Goal: Task Accomplishment & Management: Use online tool/utility

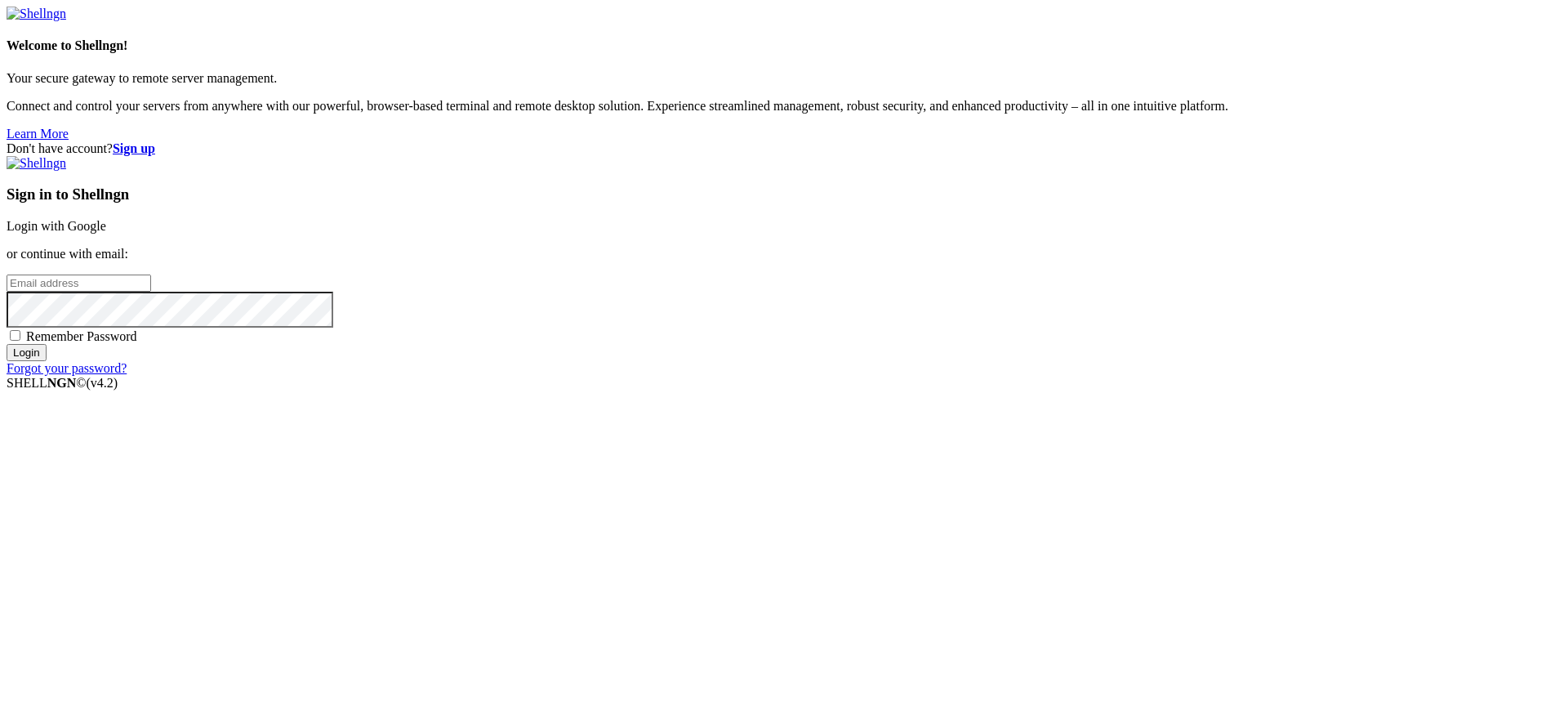
click at [950, 376] on div "Sign in to Shellngn Login with Google or continue with email: Remember Password…" at bounding box center [784, 267] width 1555 height 220
click at [137, 344] on span "Remember Password" at bounding box center [81, 337] width 111 height 14
click at [20, 341] on input "Remember Password" at bounding box center [15, 336] width 10 height 10
checkbox input "true"
click at [151, 292] on input "email" at bounding box center [79, 283] width 145 height 17
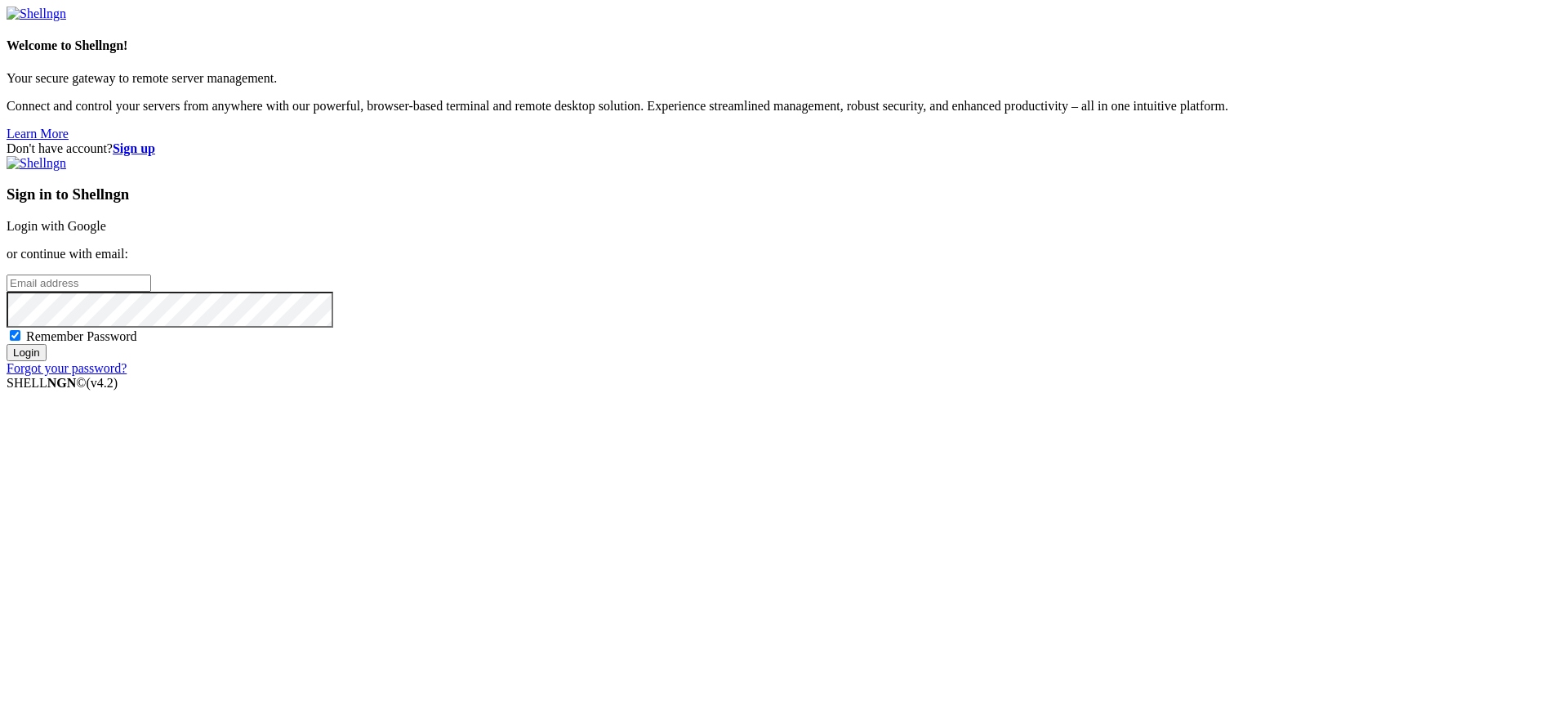
click at [151, 292] on input "email" at bounding box center [79, 283] width 145 height 17
type input "[PERSON_NAME][EMAIL_ADDRESS][DOMAIN_NAME]"
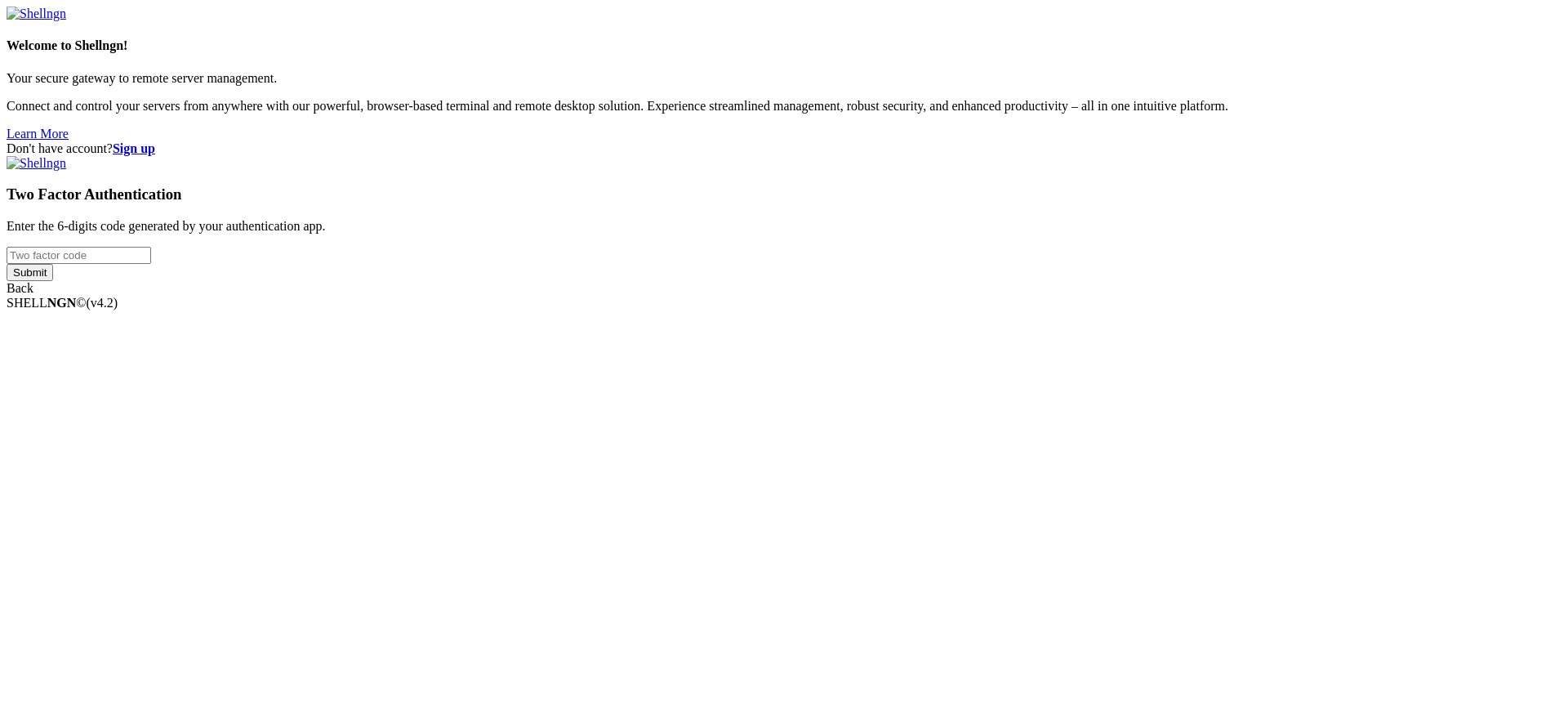
type input "623146"
click at [956, 295] on div "Welcome to Shellngn! Your secure gateway to remote server management. Connect a…" at bounding box center [784, 150] width 1555 height 289
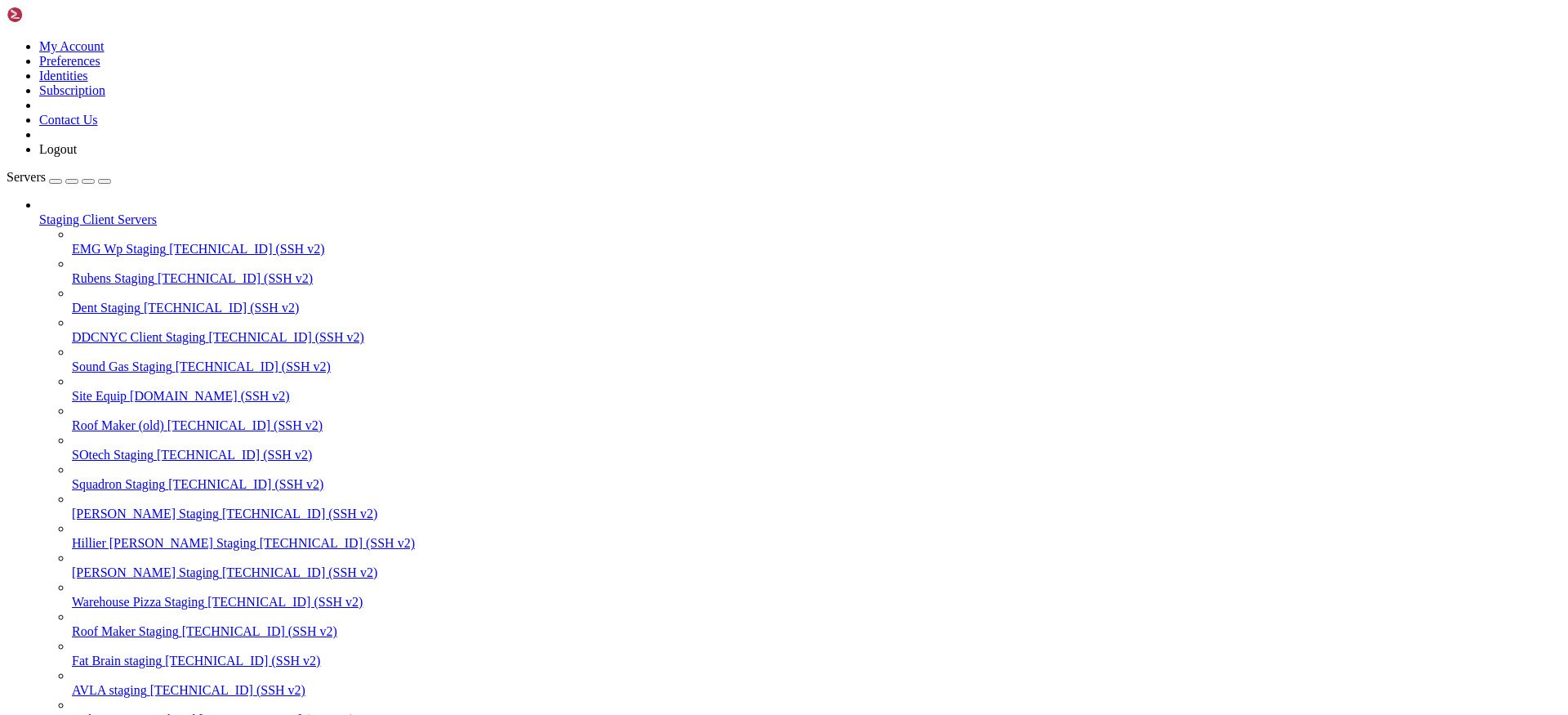
click at [88, 182] on div "button" at bounding box center [88, 182] width 0 height 0
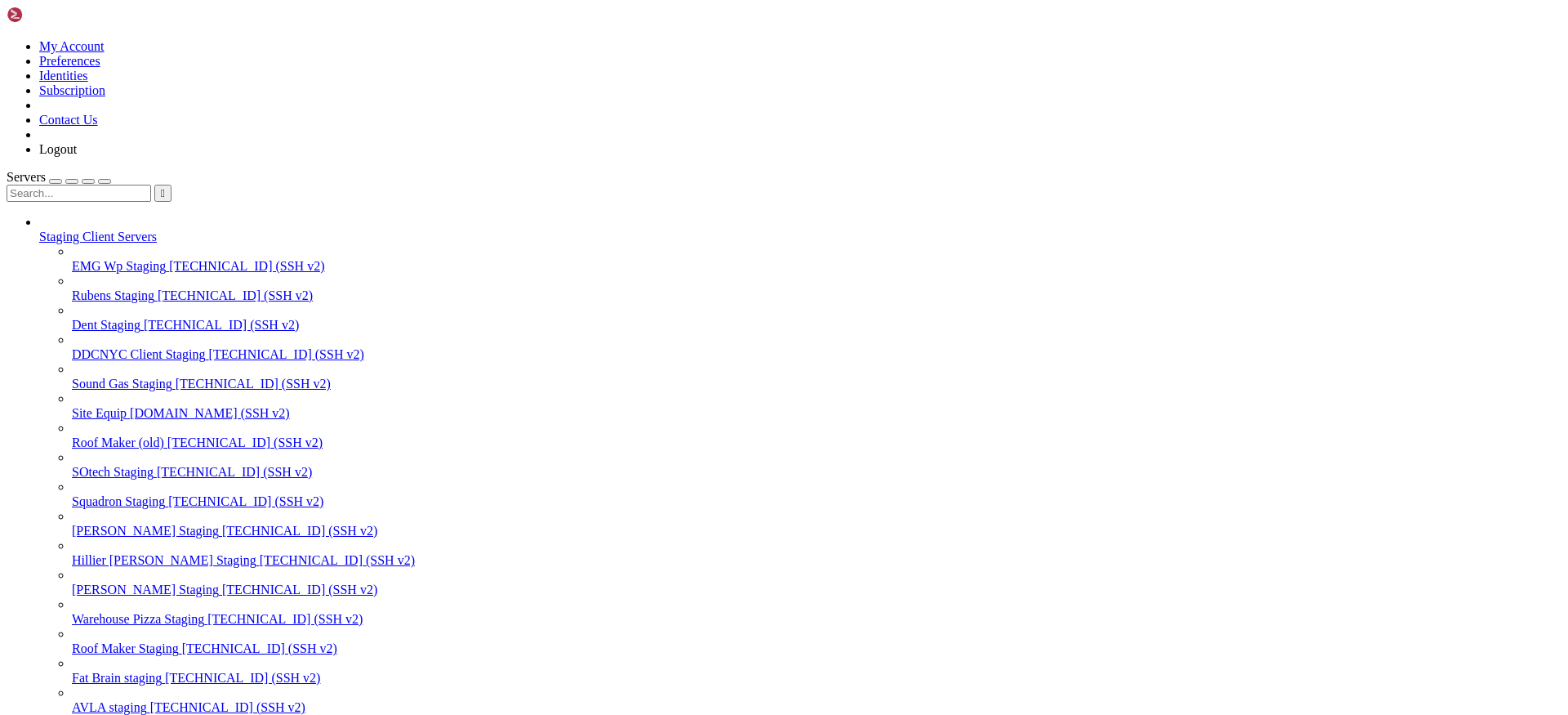
click at [112, 184] on input "text" at bounding box center [79, 193] width 145 height 17
click at [183, 642] on span "[TECHNICAL_ID] (SSH v2)" at bounding box center [260, 649] width 155 height 14
type input "roof"
click at [183, 642] on span "[TECHNICAL_ID] (SSH v2)" at bounding box center [260, 649] width 155 height 14
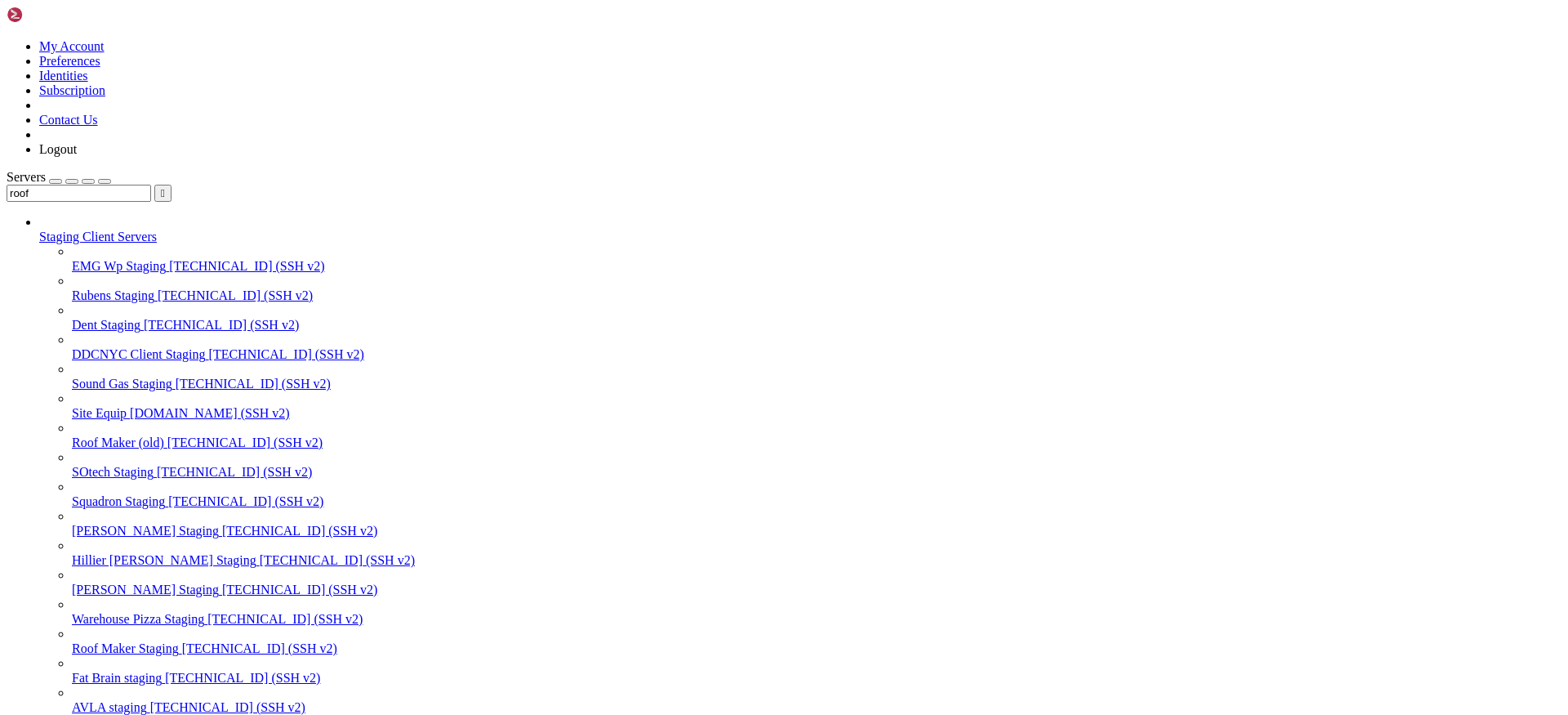
paste textarea "/var/www/html"
type textarea "/var/www/html"
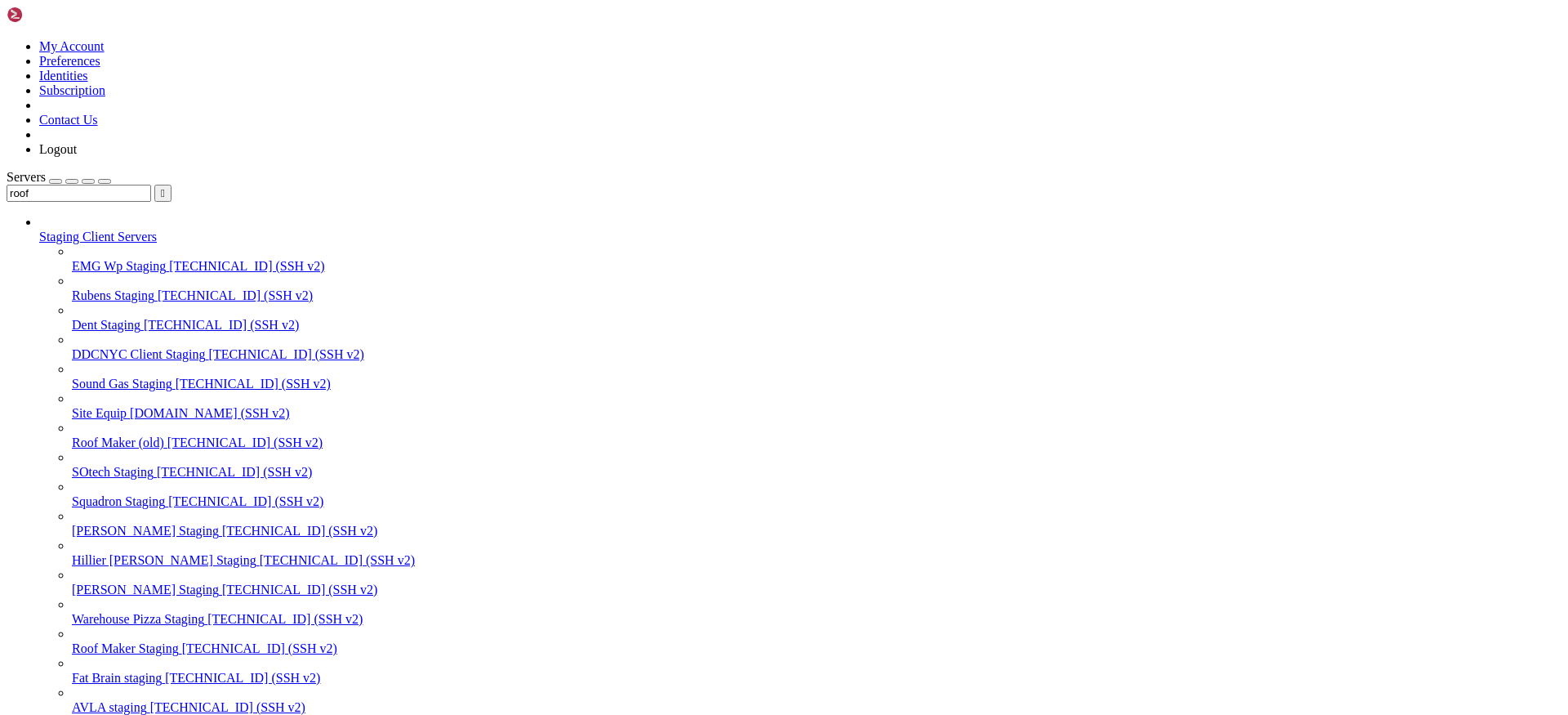
paste input "/var/www/html"
paste input "text"
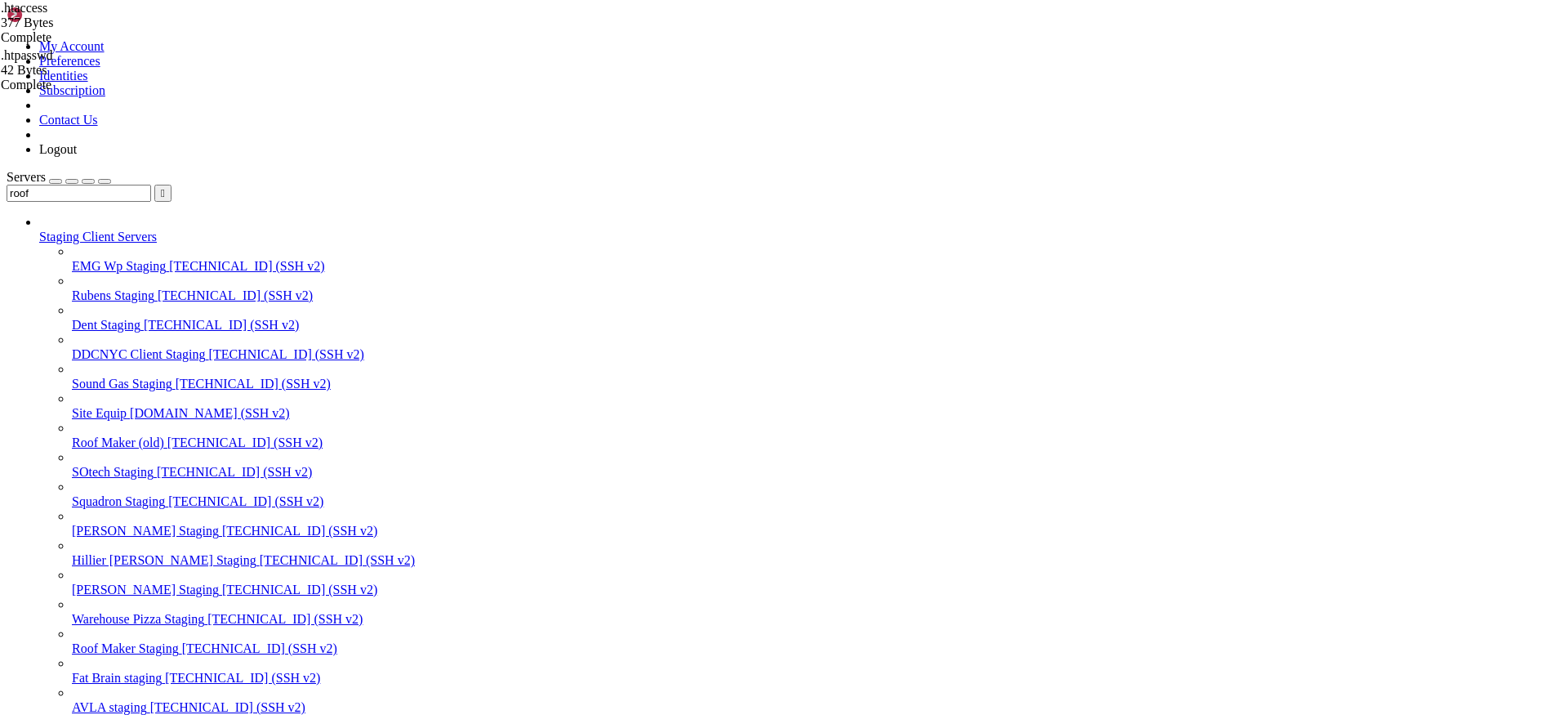
type input "/var/www"
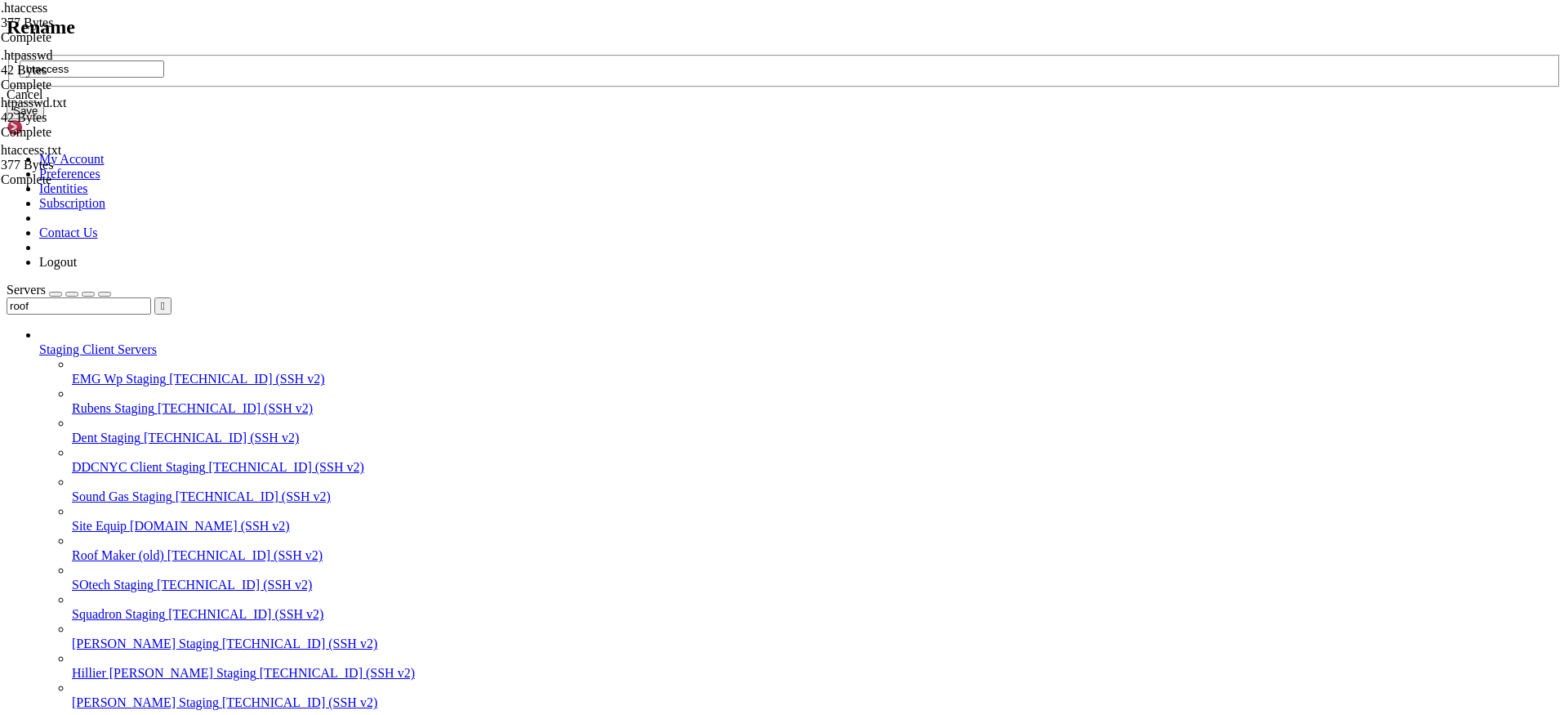
type input ".htaccess"
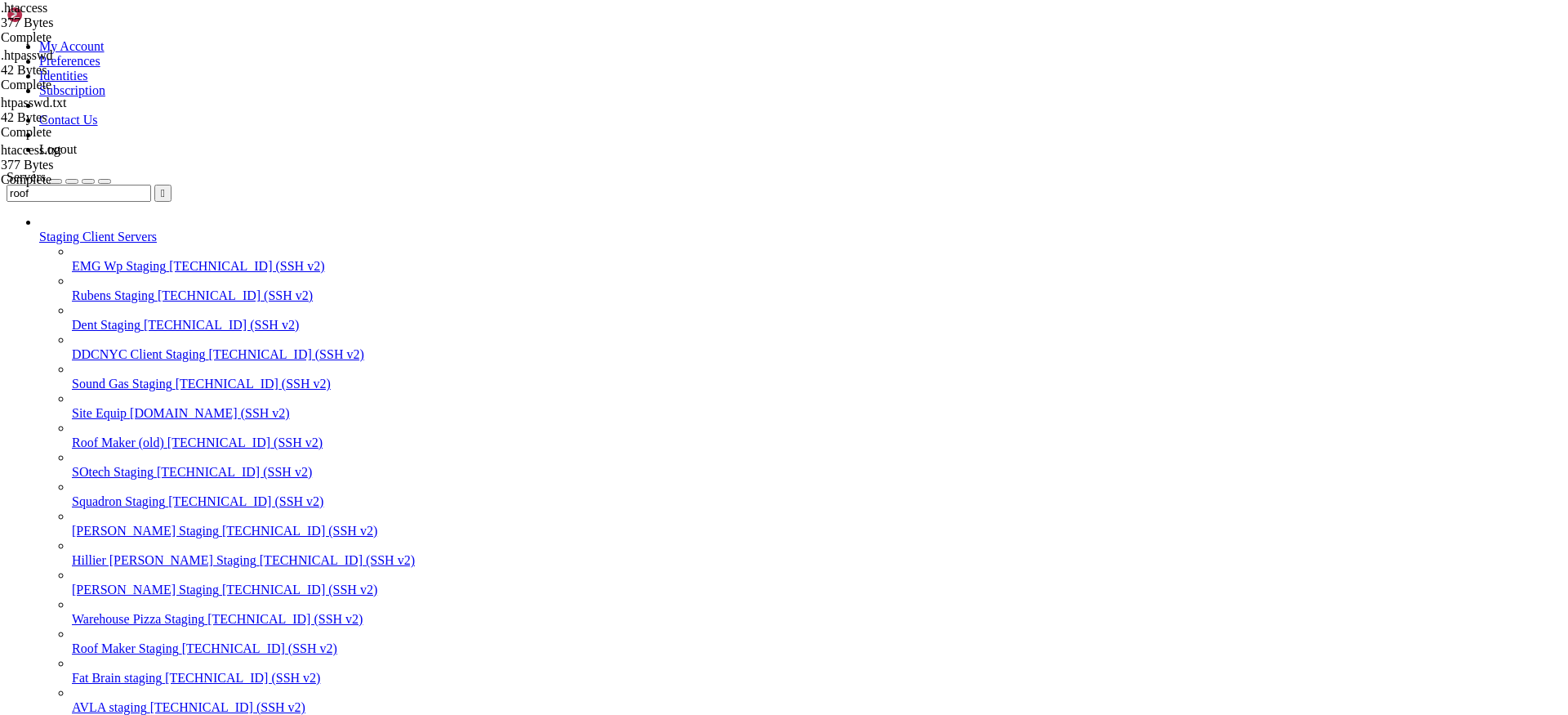
drag, startPoint x: 435, startPoint y: 309, endPoint x: 452, endPoint y: 360, distance: 53.8
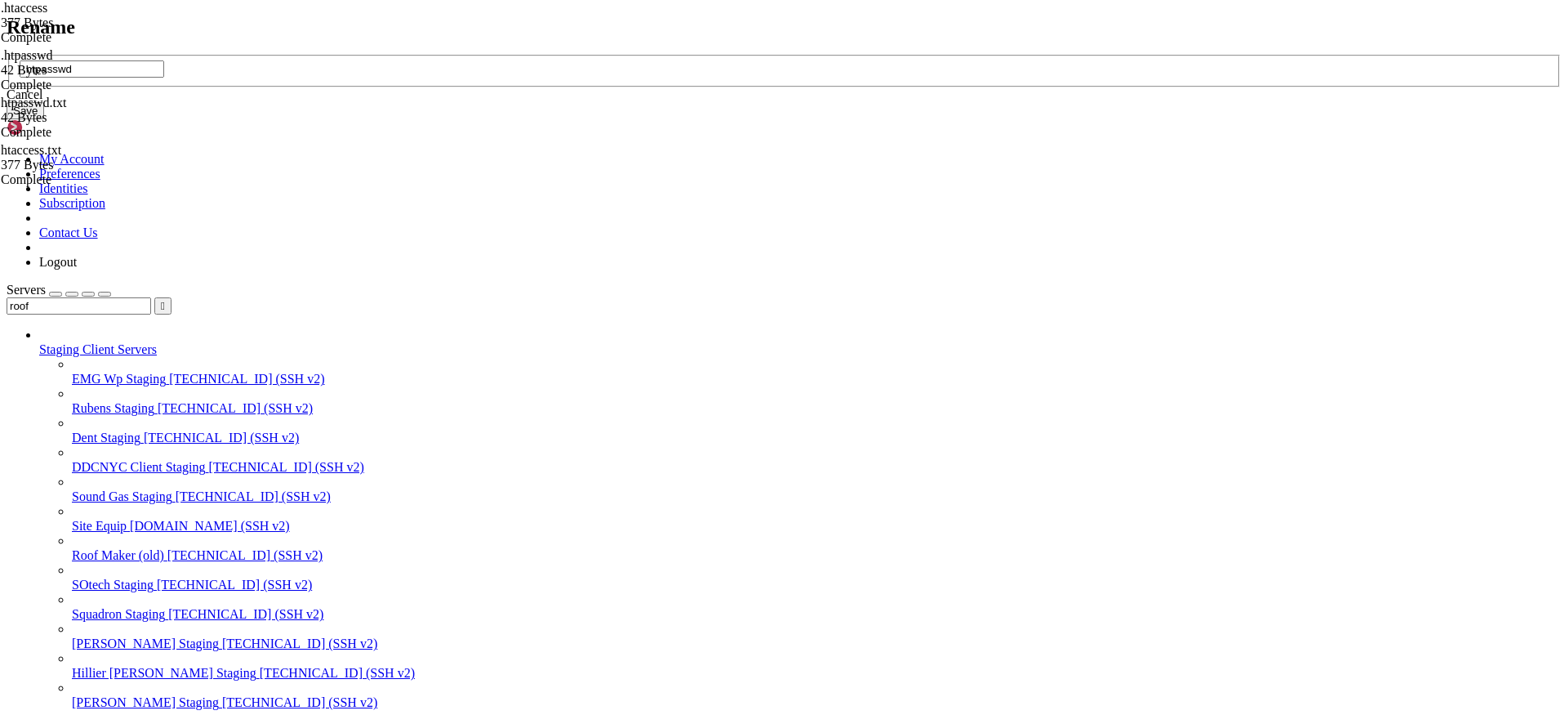
type input ".htpasswd"
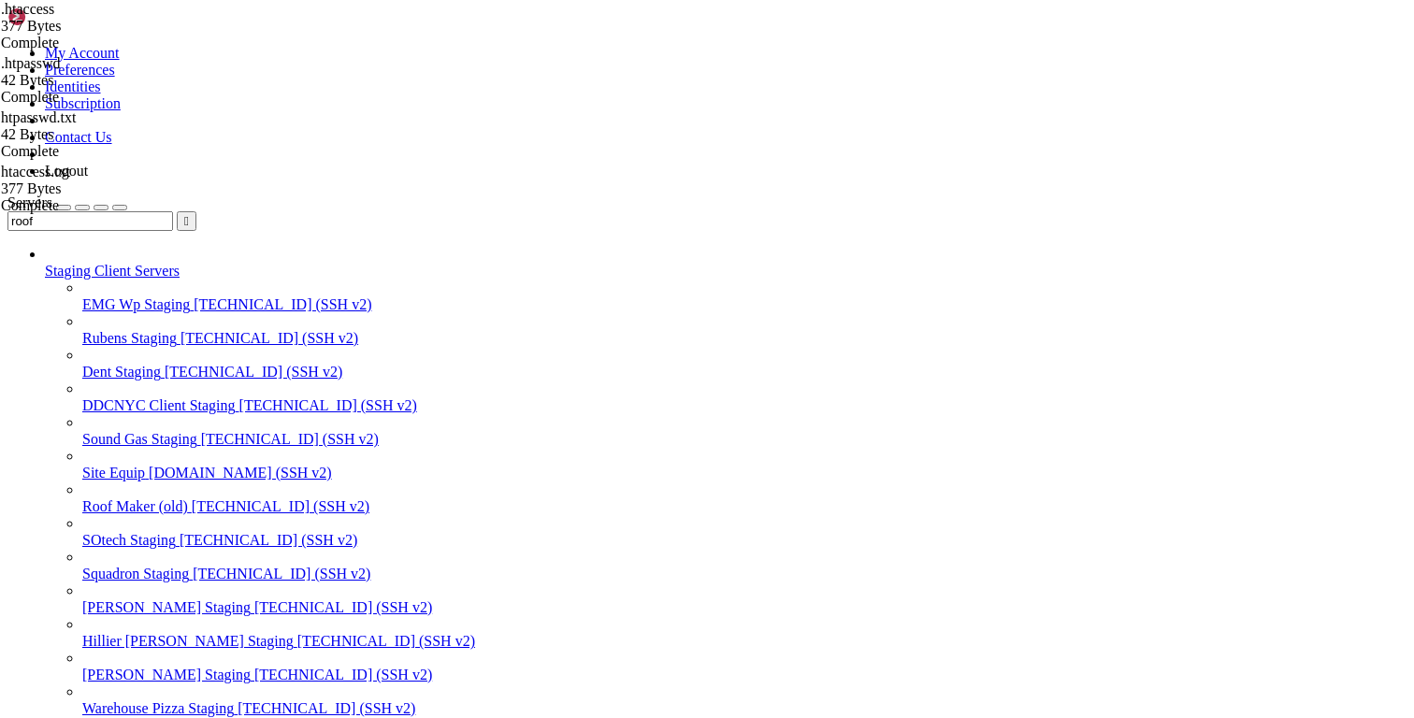
scroll to position [650, 0]
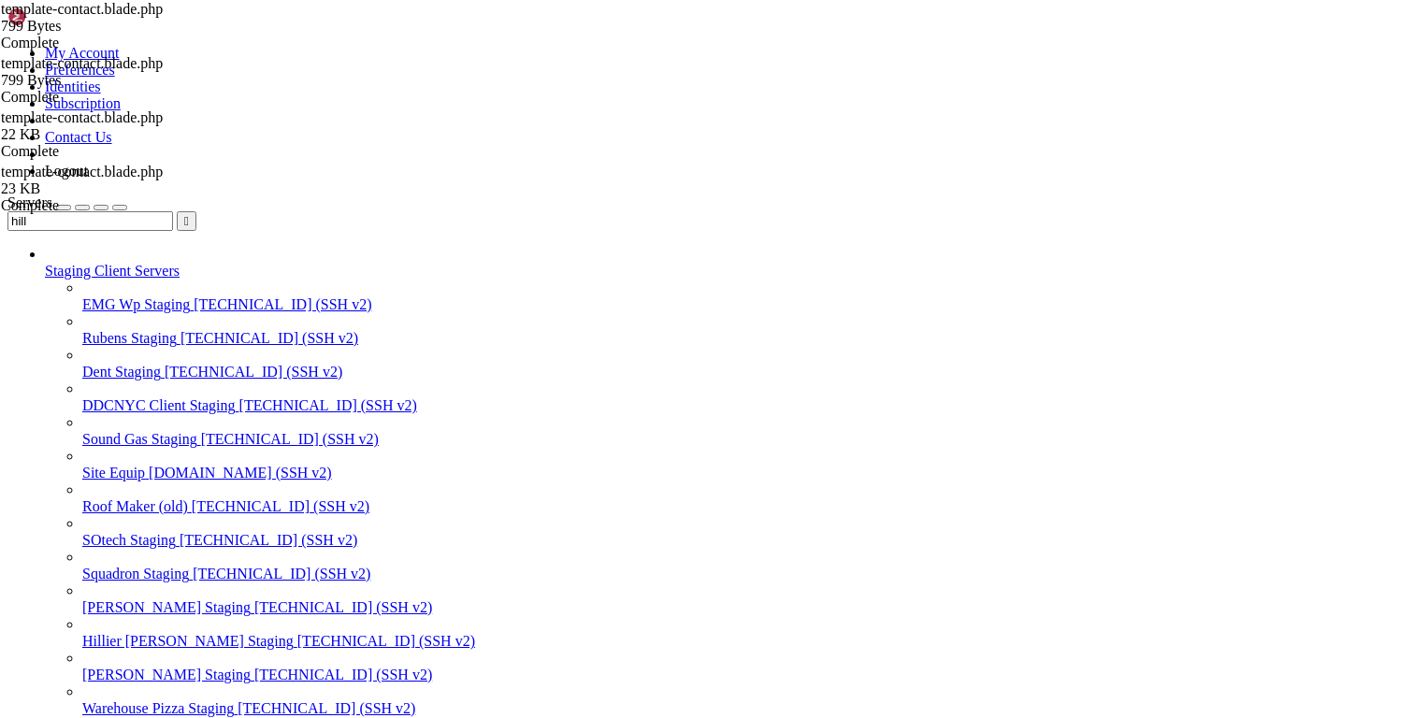
scroll to position [18, 4]
